Goal: Information Seeking & Learning: Learn about a topic

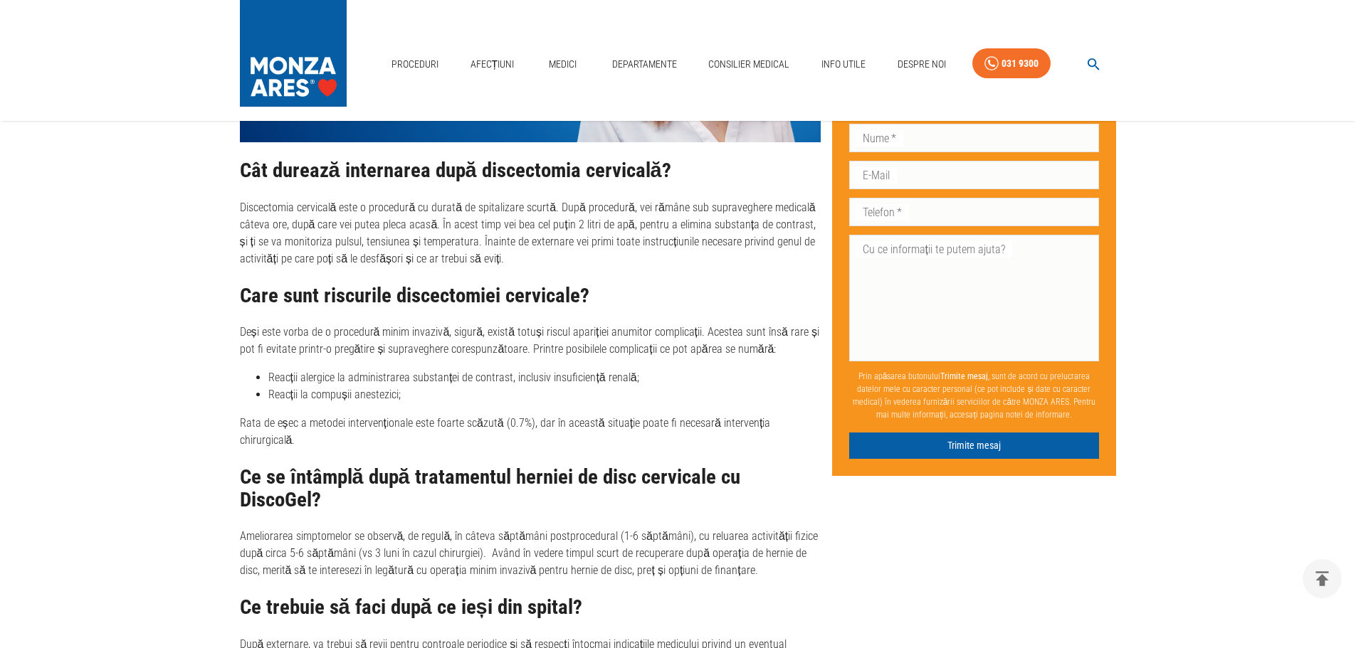
scroll to position [3211, 0]
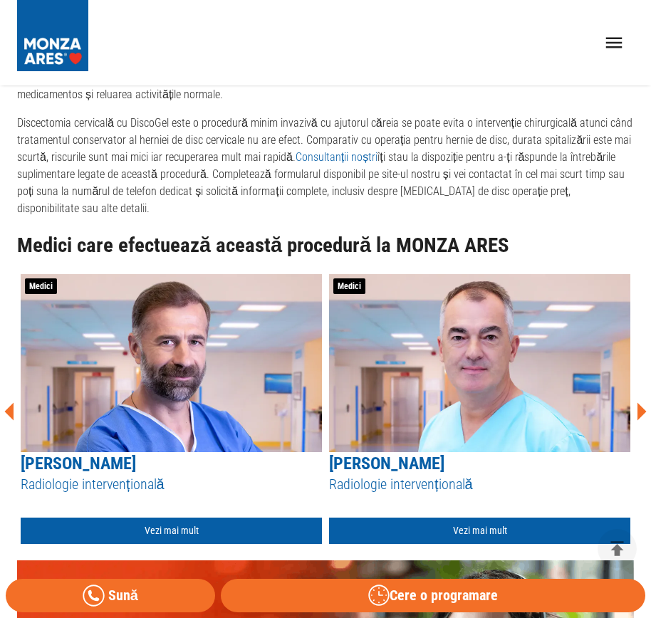
scroll to position [3818, 0]
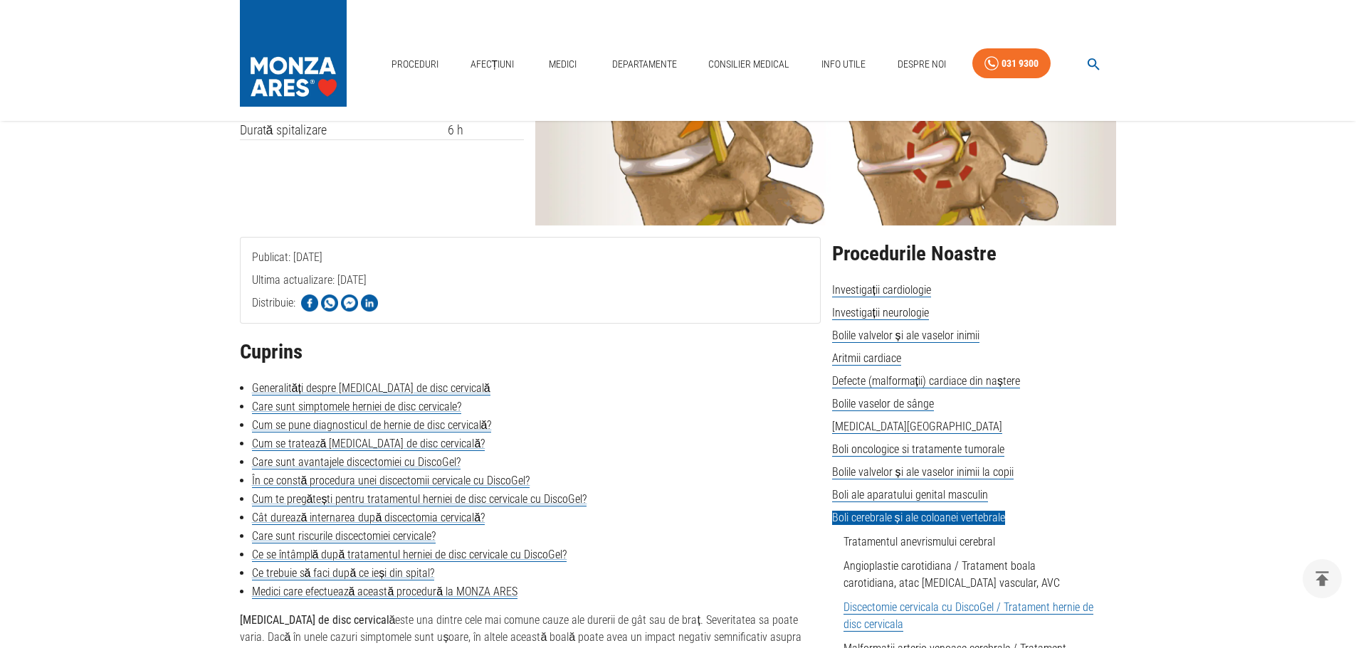
type textarea "p"
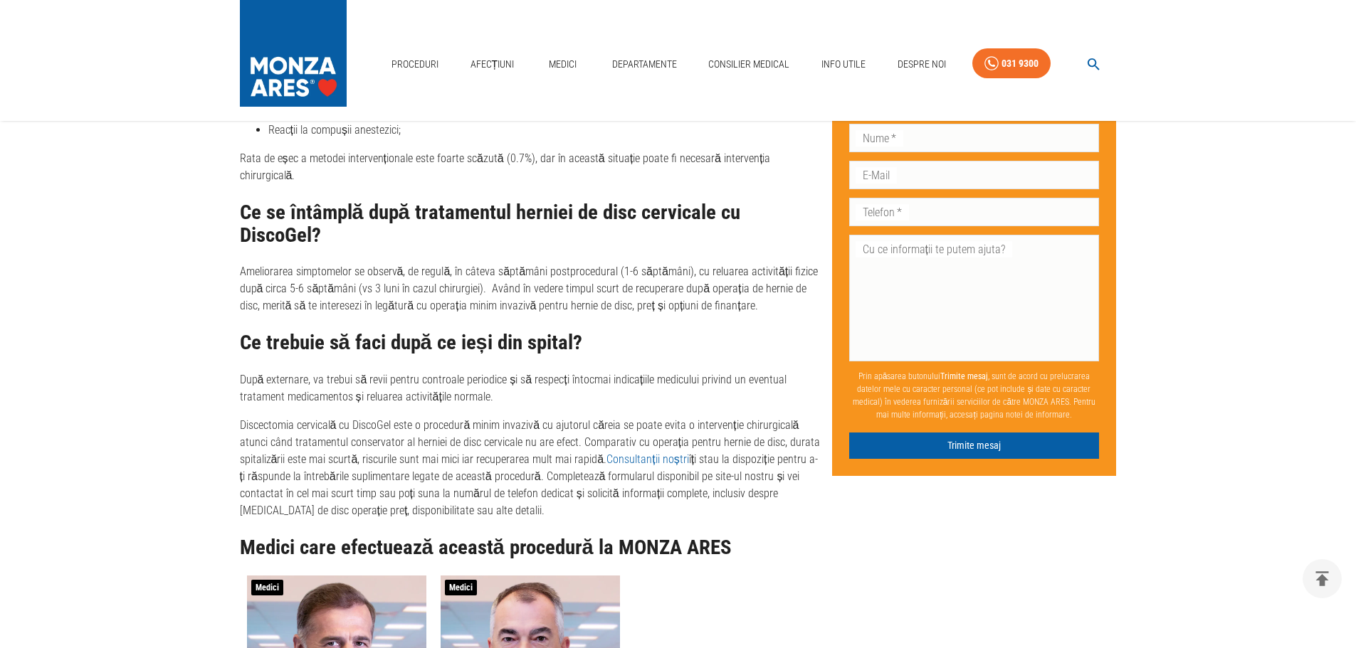
scroll to position [3299, 0]
